Goal: Navigation & Orientation: Find specific page/section

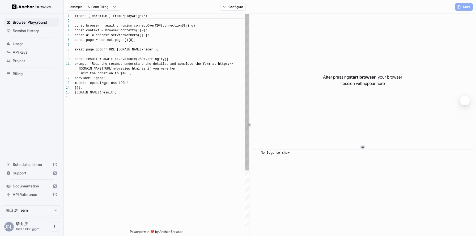
scroll to position [48, 0]
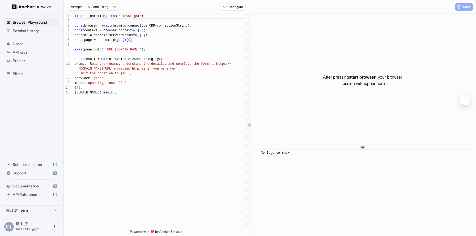
click at [37, 51] on span "API Keys" at bounding box center [35, 52] width 44 height 5
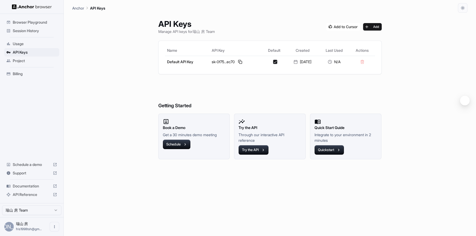
click at [18, 43] on span "Usage" at bounding box center [35, 43] width 44 height 5
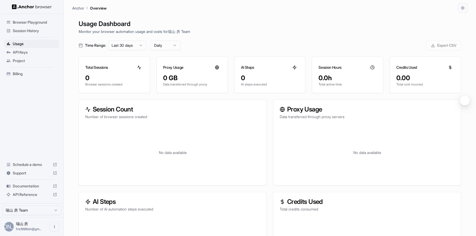
click at [22, 55] on div "API Keys" at bounding box center [31, 52] width 55 height 8
